Goal: Find contact information: Find contact information

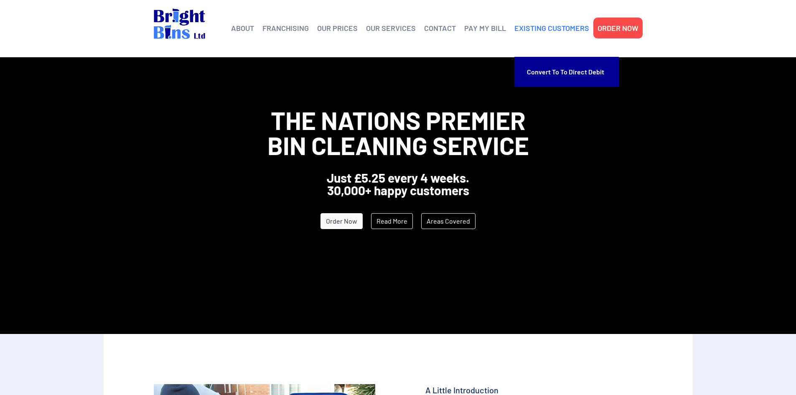
click at [533, 29] on link "EXISTING CUSTOMERS" at bounding box center [551, 28] width 75 height 13
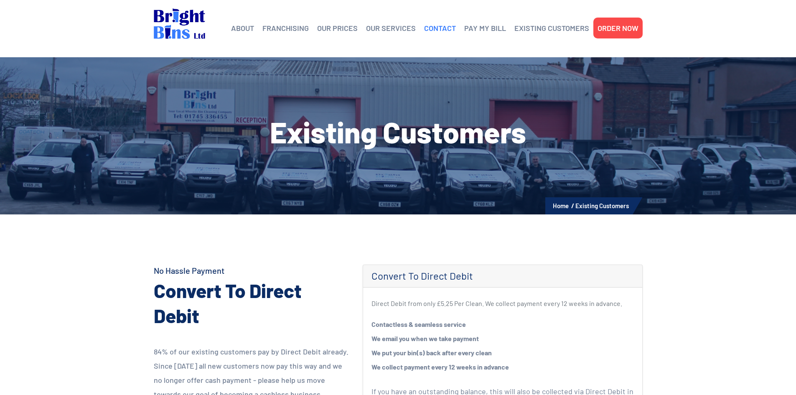
click at [441, 28] on link "CONTACT" at bounding box center [440, 28] width 32 height 13
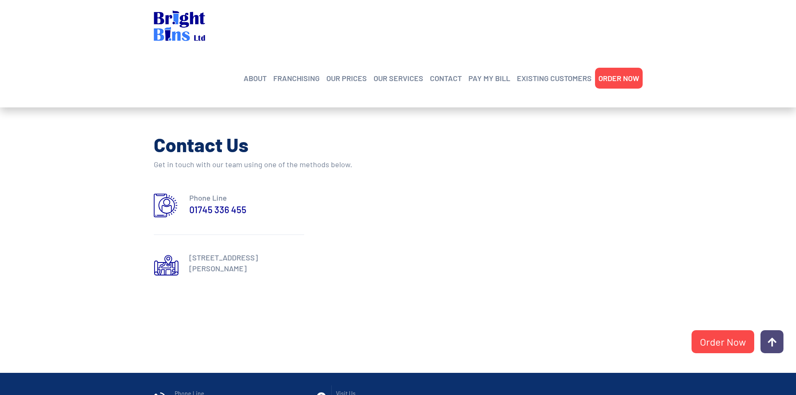
scroll to position [428, 0]
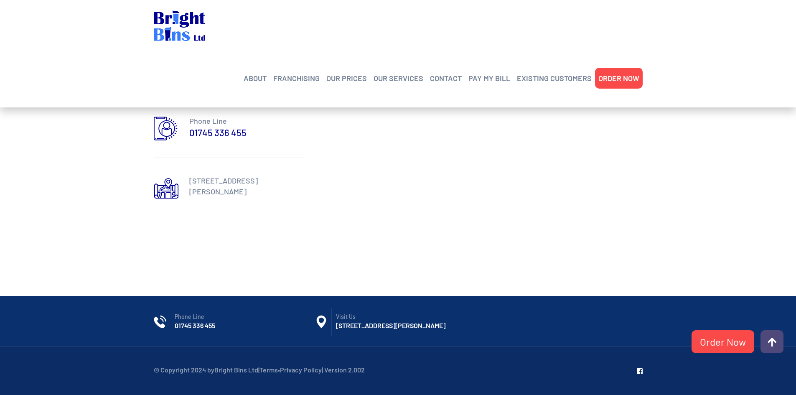
click at [215, 175] on p "[STREET_ADDRESS][PERSON_NAME]" at bounding box center [246, 186] width 115 height 22
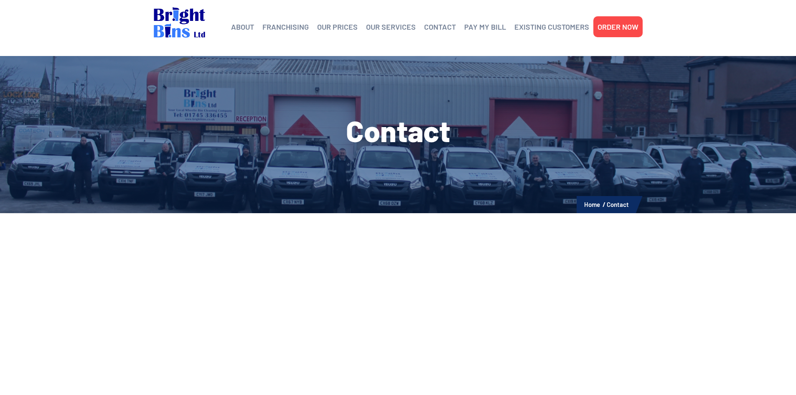
scroll to position [0, 0]
